Goal: Task Accomplishment & Management: Check status

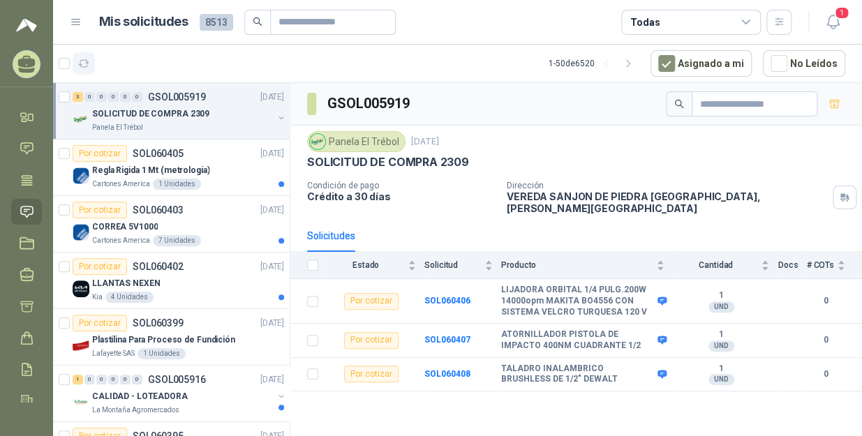
click at [80, 62] on icon "button" at bounding box center [84, 64] width 12 height 12
click at [79, 61] on icon "button" at bounding box center [84, 64] width 12 height 12
click at [428, 22] on icon "button" at bounding box center [832, 21] width 17 height 17
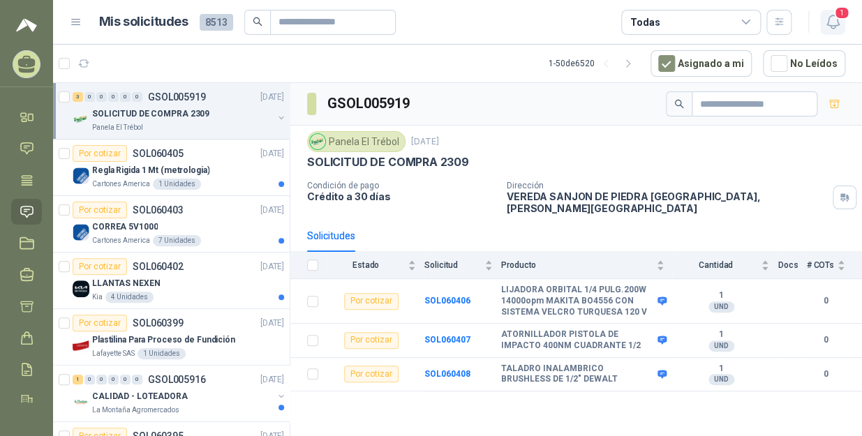
click at [428, 22] on icon "button" at bounding box center [832, 21] width 17 height 17
click at [26, 113] on icon at bounding box center [23, 114] width 5 height 3
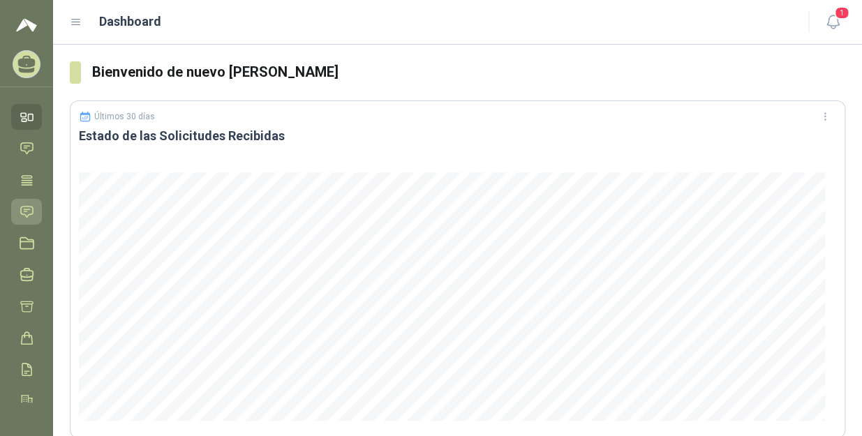
click at [19, 223] on link "Solicitudes" at bounding box center [26, 212] width 31 height 26
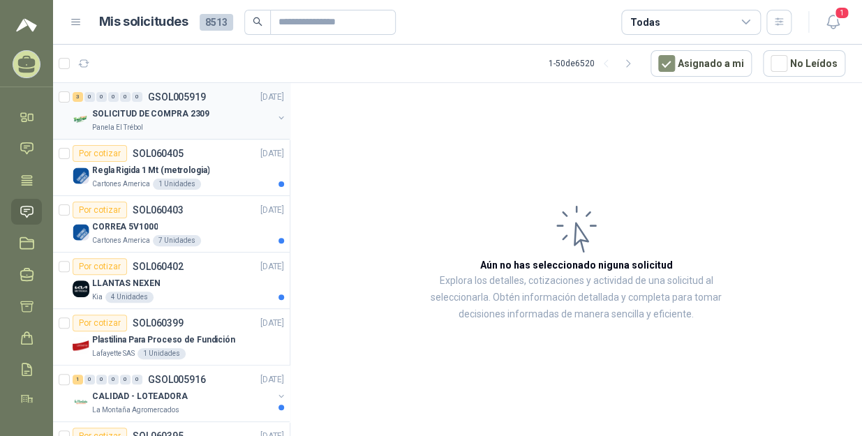
click at [202, 119] on p "SOLICITUD DE COMPRA 2309" at bounding box center [150, 113] width 117 height 13
